Goal: Task Accomplishment & Management: Complete application form

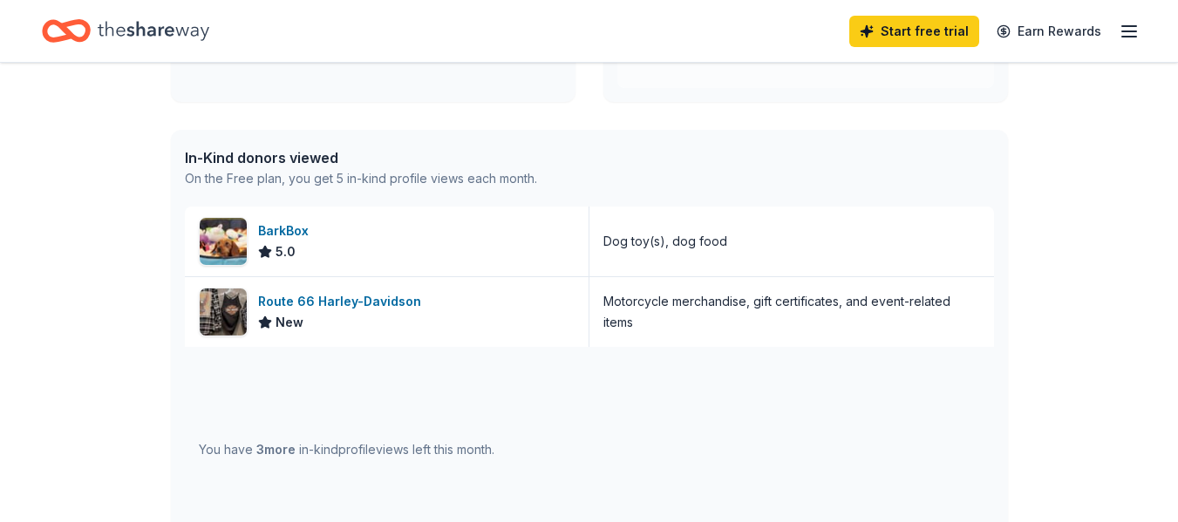
scroll to position [436, 0]
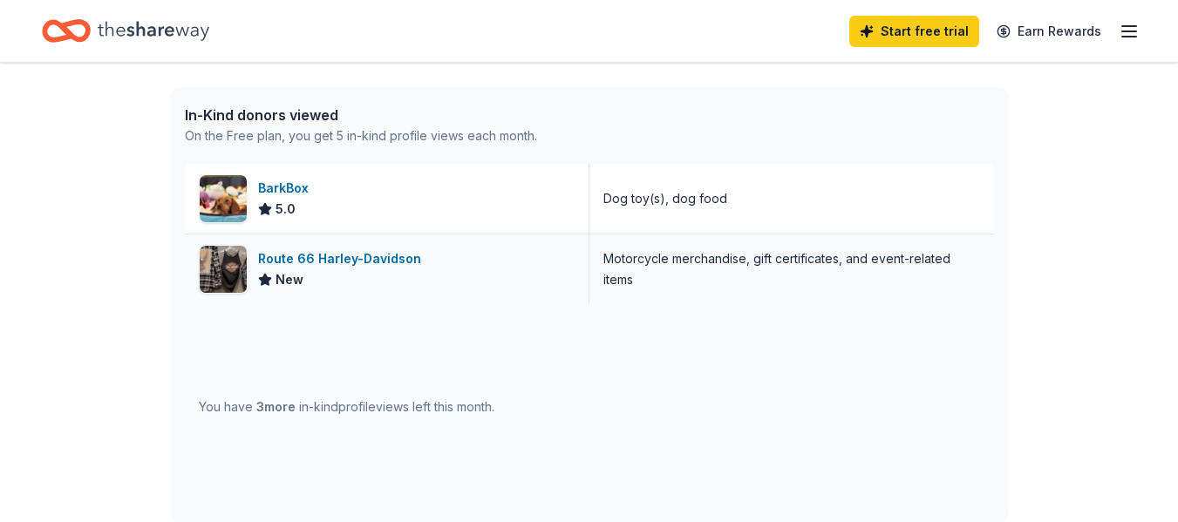
click at [563, 242] on div "Route 66 Harley-Davidson New" at bounding box center [387, 270] width 405 height 70
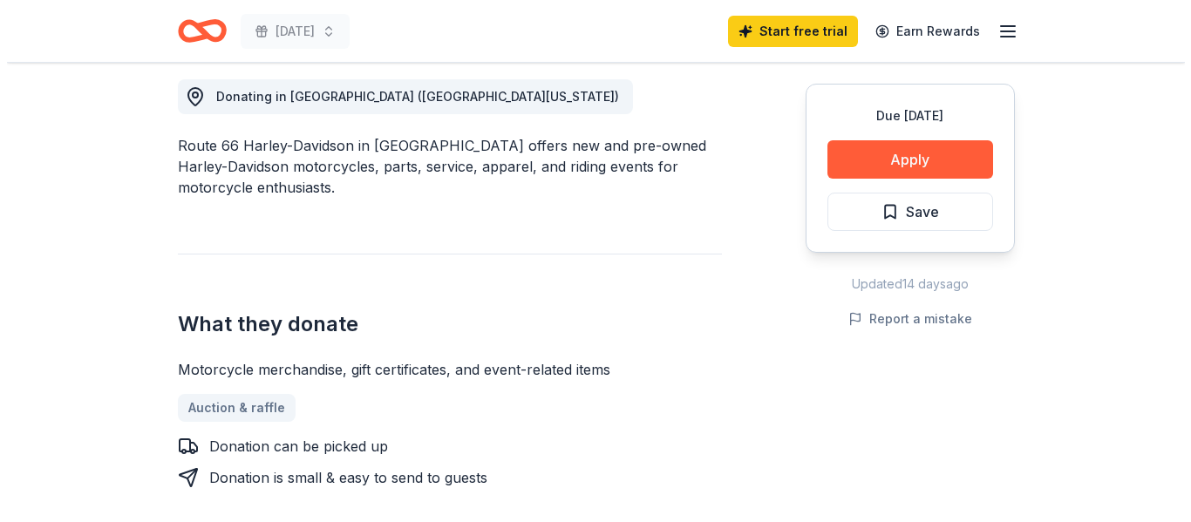
scroll to position [523, 0]
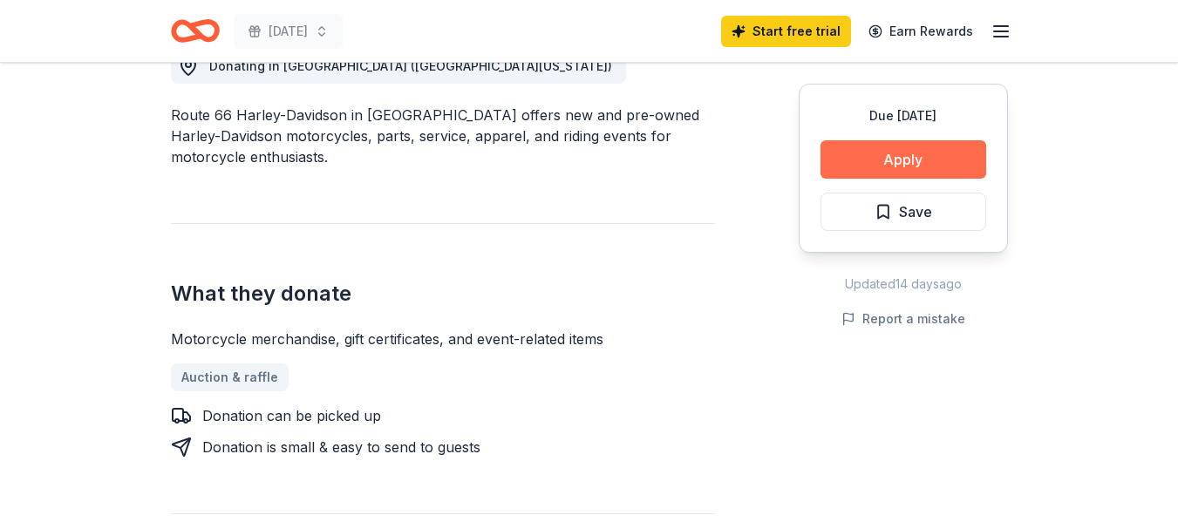
click at [881, 159] on button "Apply" at bounding box center [904, 159] width 166 height 38
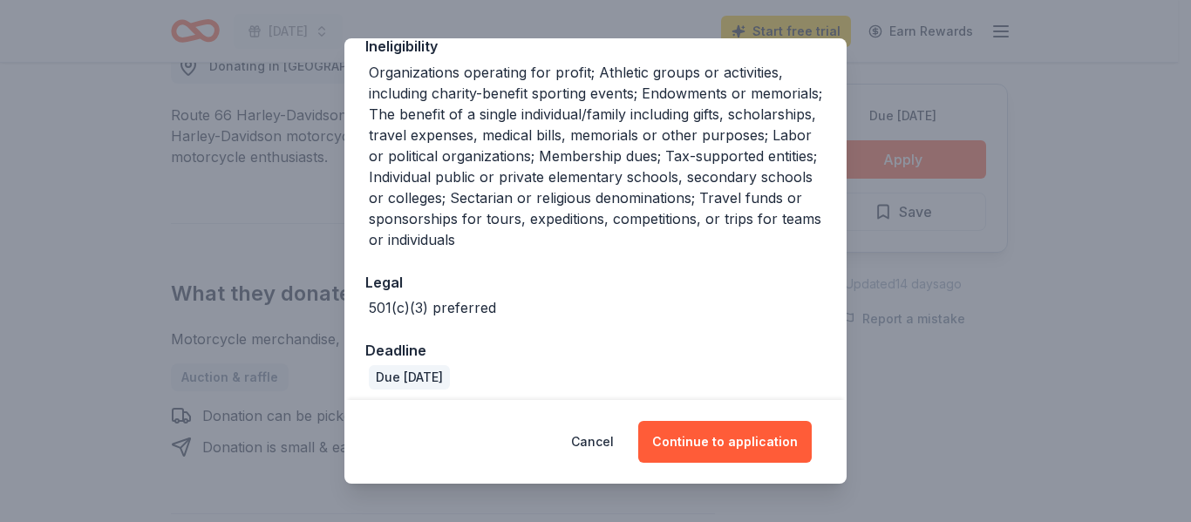
scroll to position [382, 0]
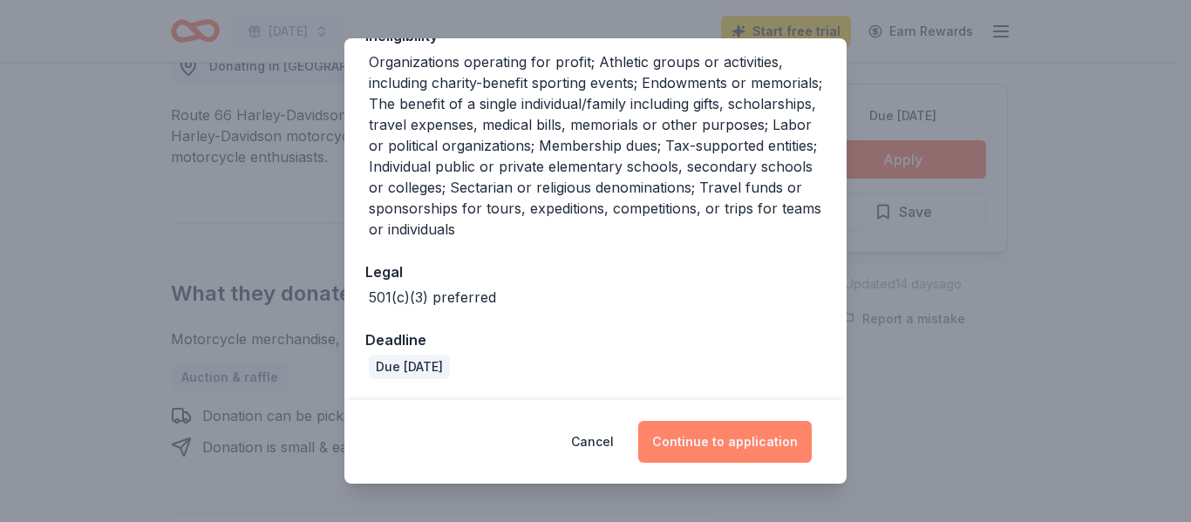
click at [749, 443] on button "Continue to application" at bounding box center [725, 442] width 174 height 42
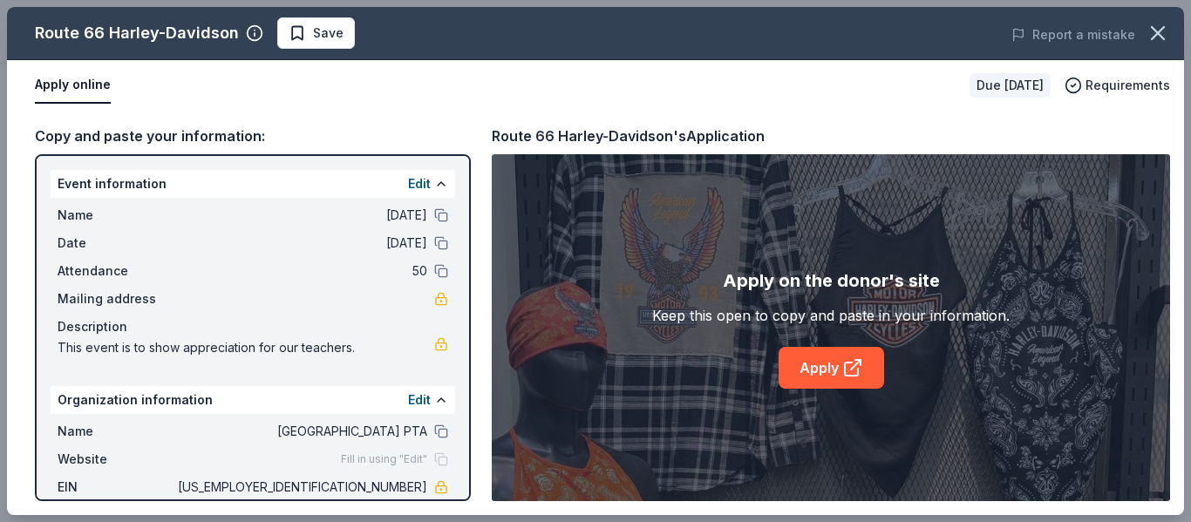
click at [188, 185] on div "Event information Edit" at bounding box center [253, 184] width 405 height 28
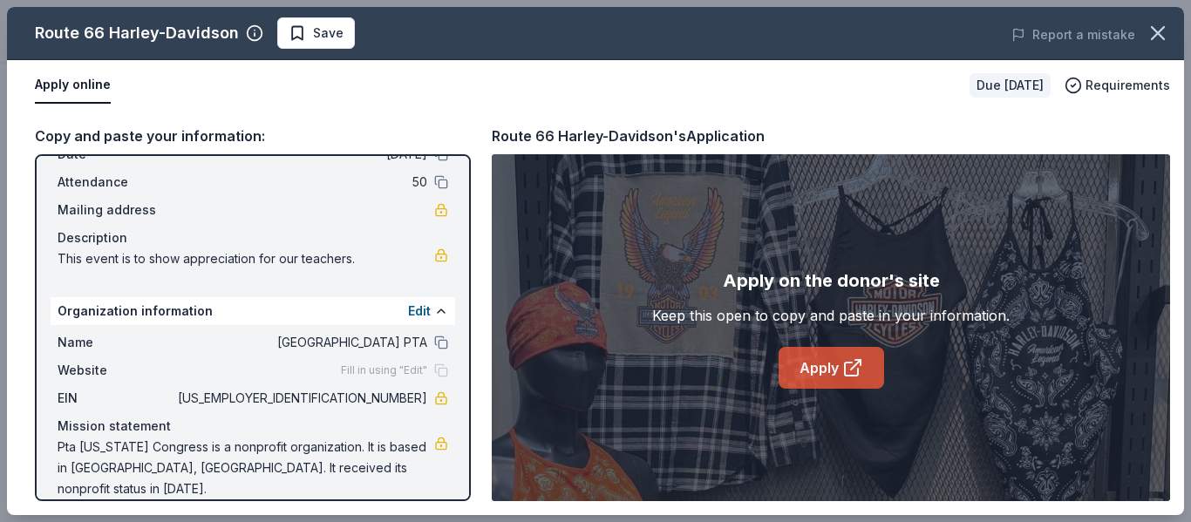
click at [830, 372] on link "Apply" at bounding box center [832, 368] width 106 height 42
